Goal: Task Accomplishment & Management: Manage account settings

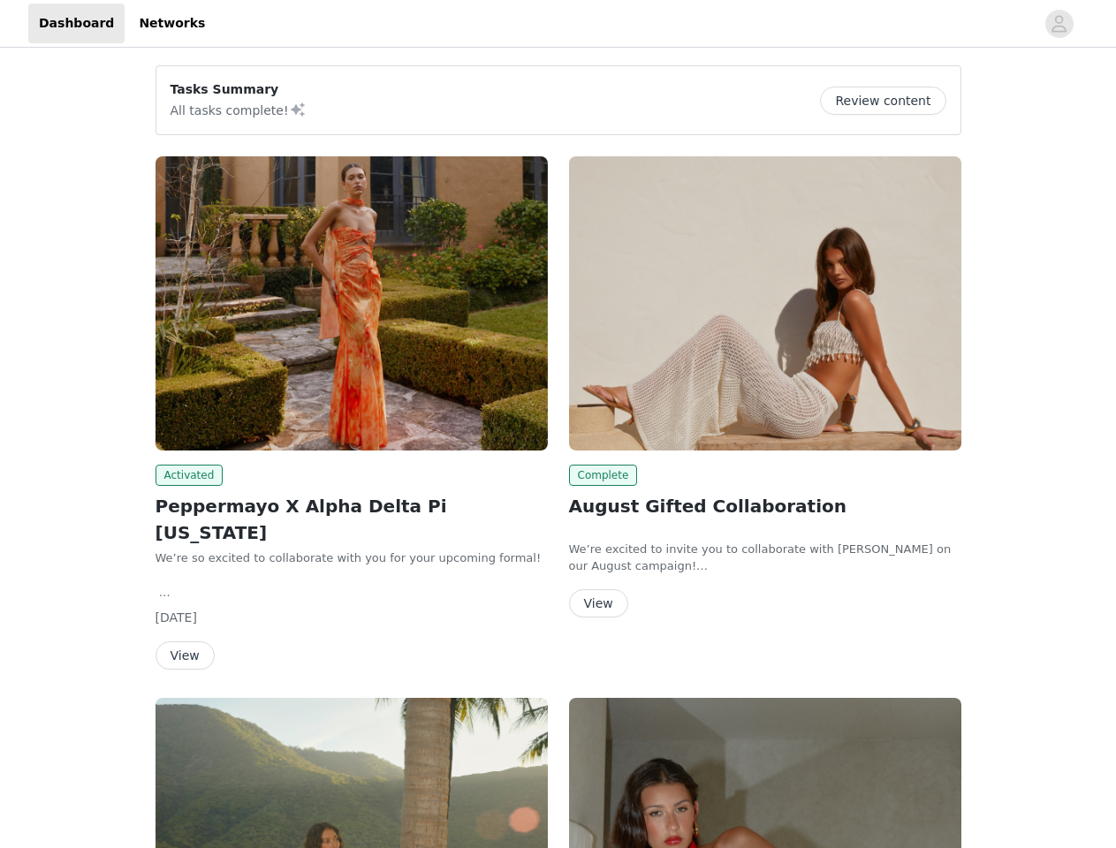
click at [558, 424] on div "Complete August Gifted Collaboration We’re excited to invite you to collaborate…" at bounding box center [764, 390] width 413 height 489
click at [558, 24] on div at bounding box center [625, 24] width 819 height 40
click at [1059, 24] on icon "avatar" at bounding box center [1059, 24] width 17 height 28
click at [890, 101] on div "Tasks Summary All tasks complete! Review content Activated Peppermayo X Alpha D…" at bounding box center [558, 649] width 1116 height 1196
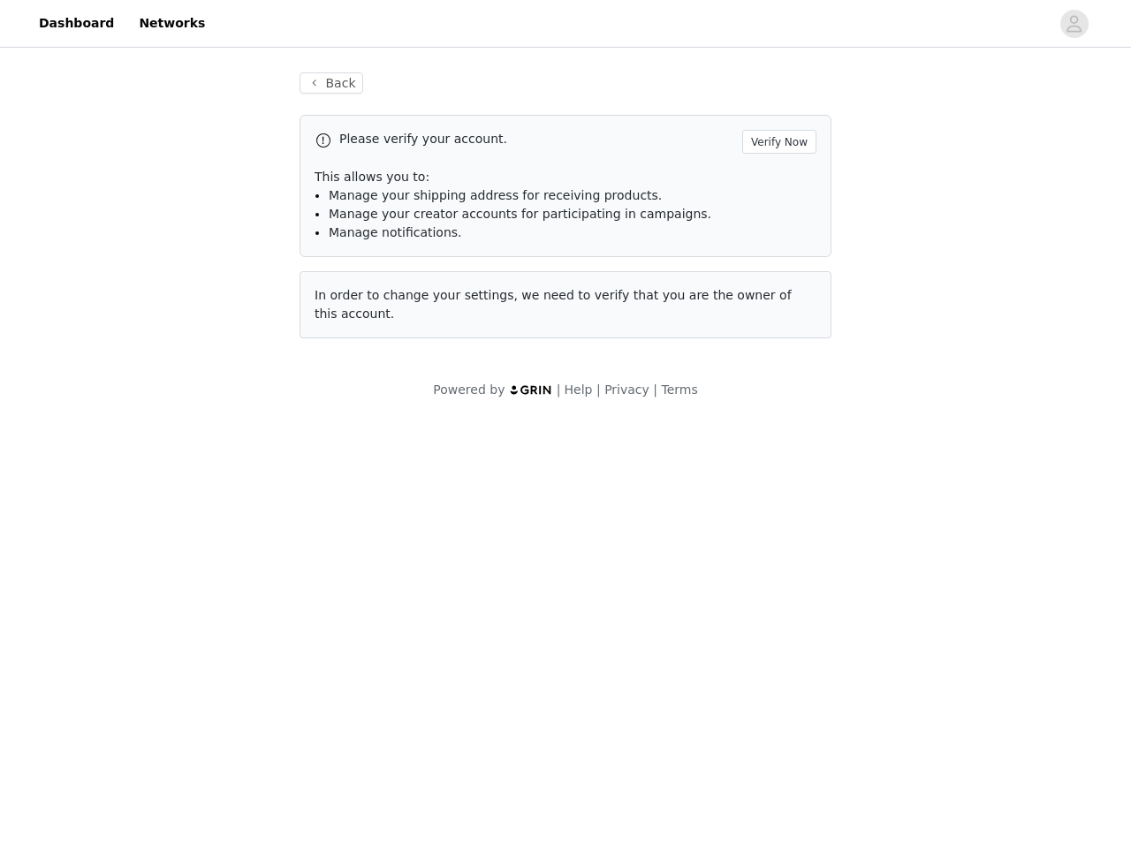
click at [352, 303] on span "In order to change your settings, we need to verify that you are the owner of t…" at bounding box center [553, 304] width 477 height 33
click at [186, 475] on body "Dashboard Networks Back Please verify your account. Verify Now This allows you …" at bounding box center [565, 424] width 1131 height 848
click at [184, 629] on body "Dashboard Networks Back Please verify your account. Verify Now This allows you …" at bounding box center [565, 424] width 1131 height 848
click at [765, 303] on span "In order to change your settings, we need to verify that you are the owner of t…" at bounding box center [553, 304] width 477 height 33
click at [600, 475] on body "Dashboard Networks Back Please verify your account. Verify Now This allows you …" at bounding box center [565, 424] width 1131 height 848
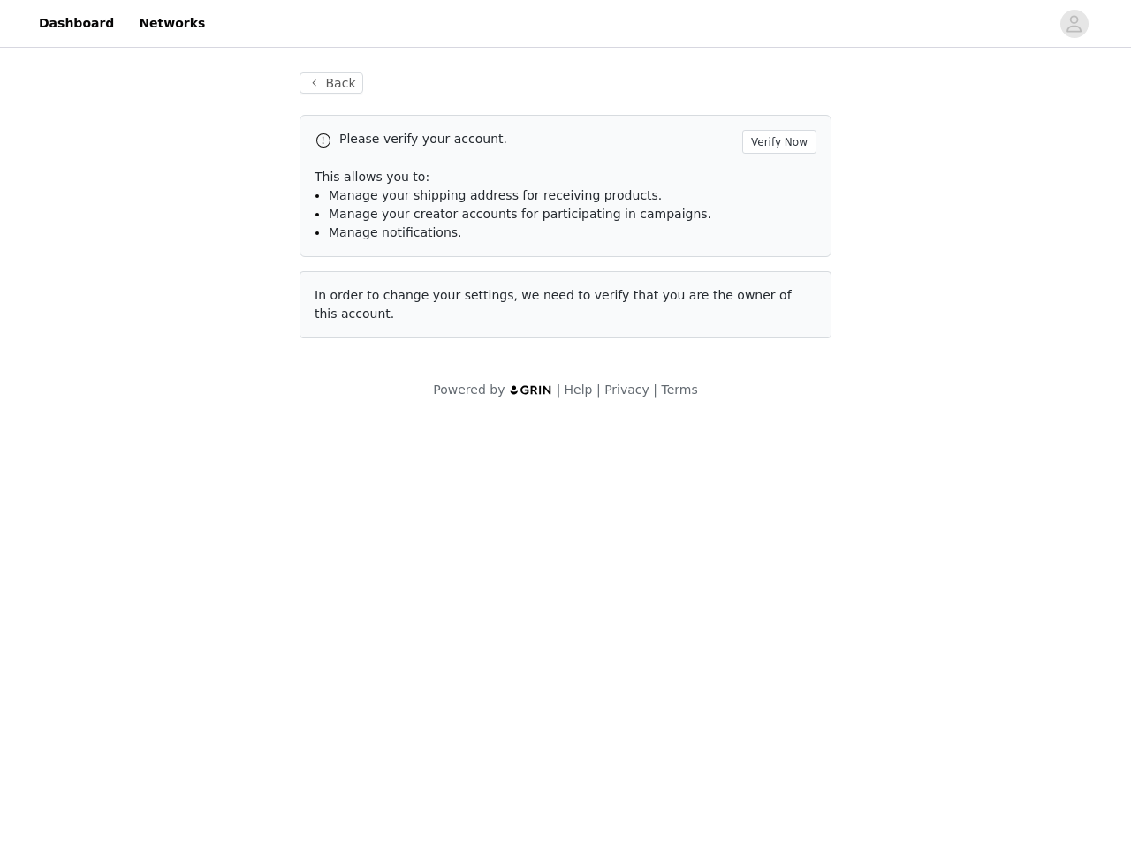
click at [597, 603] on body "Dashboard Networks Back Please verify your account. Verify Now This allows you …" at bounding box center [565, 424] width 1131 height 848
